Goal: Transaction & Acquisition: Register for event/course

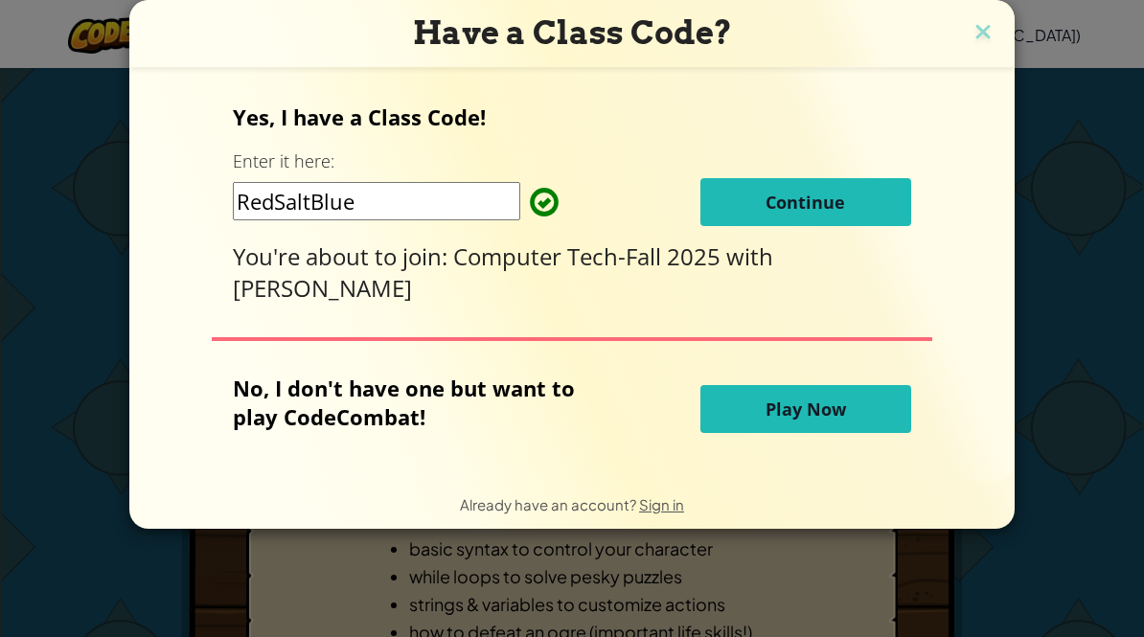
click at [798, 191] on span "Continue" at bounding box center [806, 202] width 80 height 23
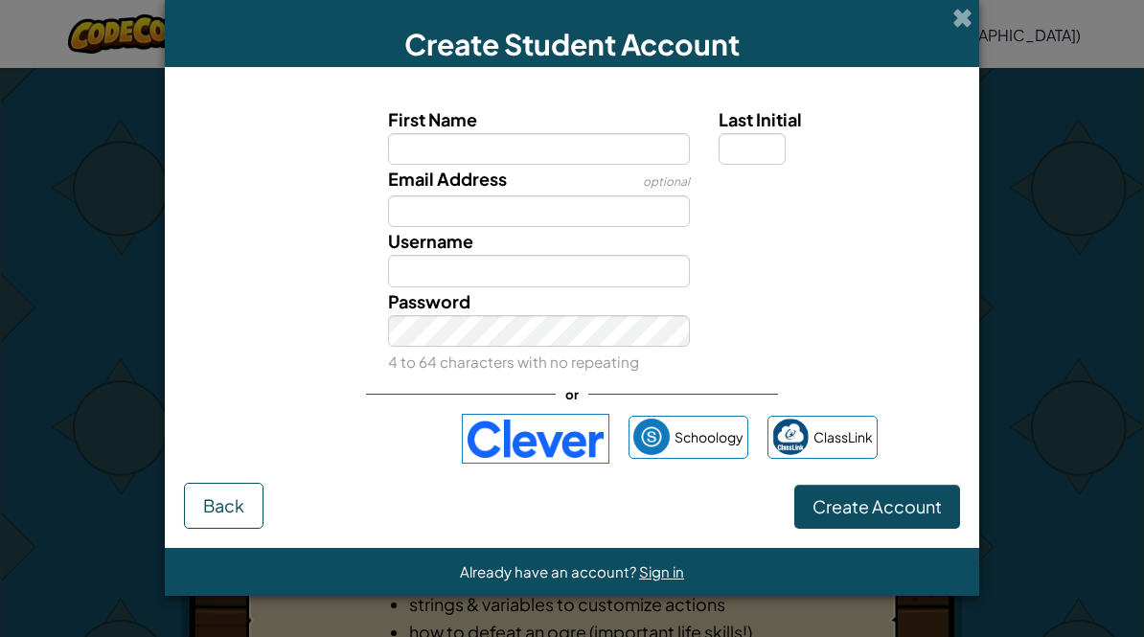
click at [406, 447] on div "Sign in with Google. Opens in new tab" at bounding box center [354, 439] width 176 height 42
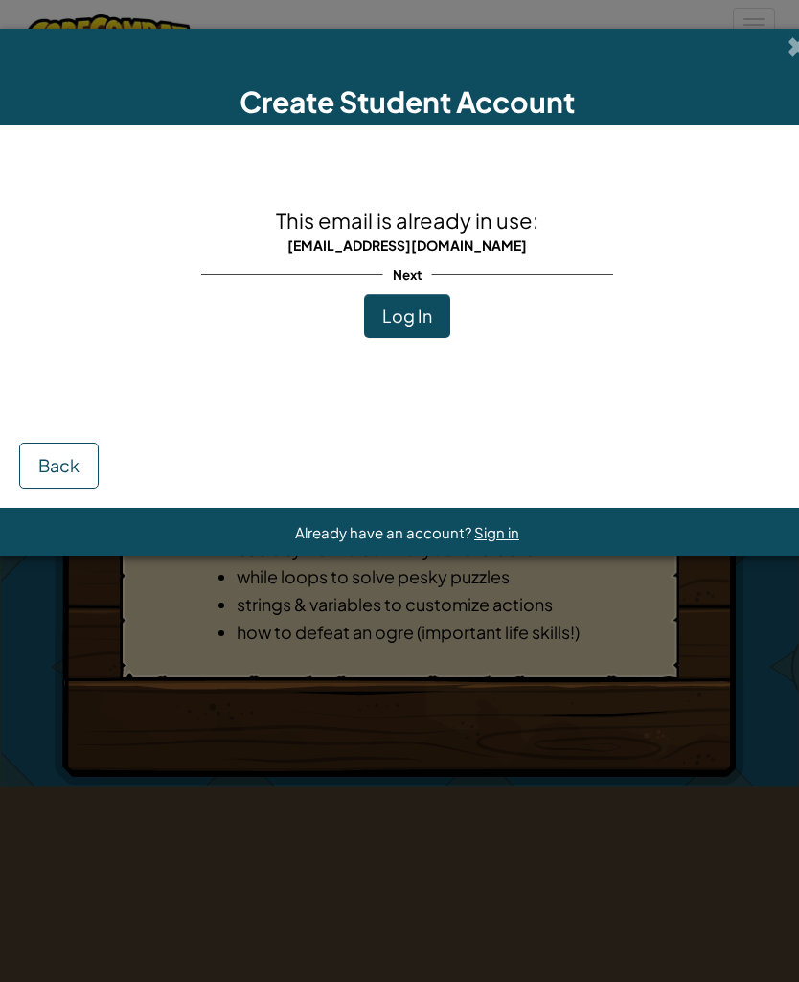
click at [415, 312] on span "Log In" at bounding box center [407, 316] width 50 height 22
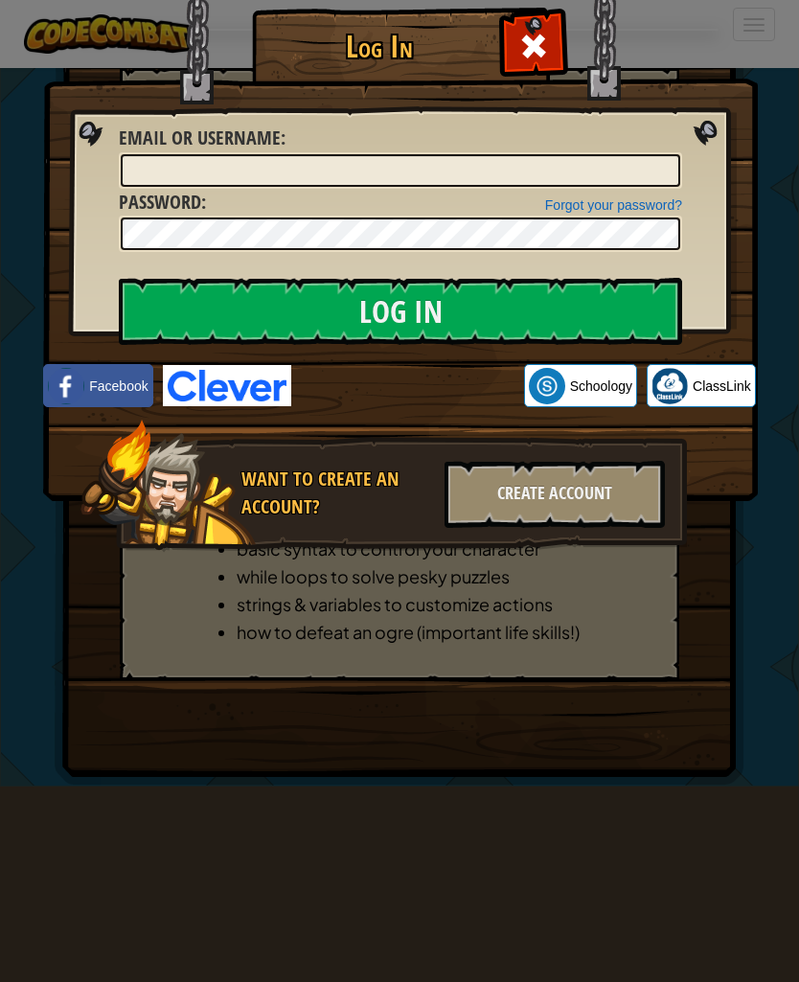
click at [378, 357] on img at bounding box center [400, 222] width 715 height 558
click at [368, 397] on div "Sign in with Google. Opens in new tab" at bounding box center [408, 386] width 214 height 42
